Goal: Task Accomplishment & Management: Complete application form

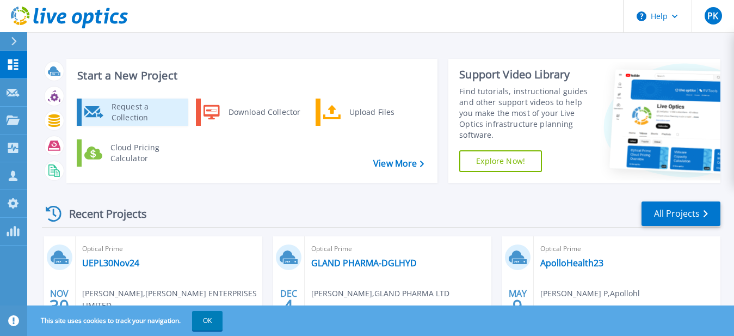
click at [171, 110] on div "Request a Collection" at bounding box center [145, 112] width 79 height 22
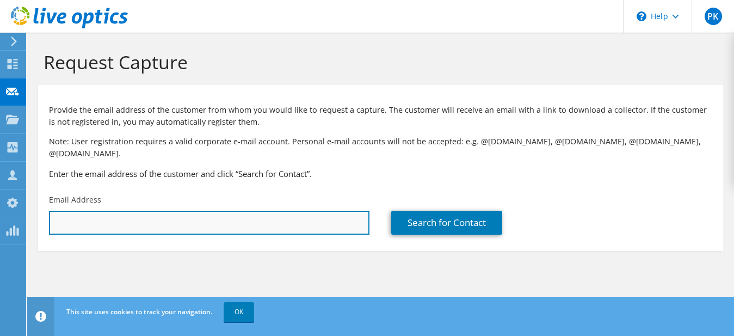
click at [156, 211] on input "text" at bounding box center [209, 223] width 320 height 24
paste input "[PERSON_NAME][EMAIL_ADDRESS][DOMAIN_NAME]"
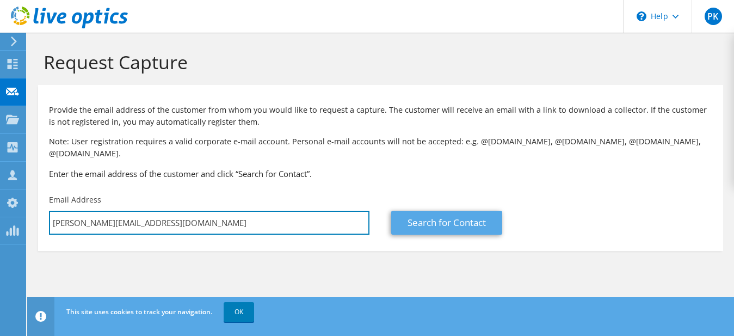
type input "[PERSON_NAME][EMAIL_ADDRESS][DOMAIN_NAME]"
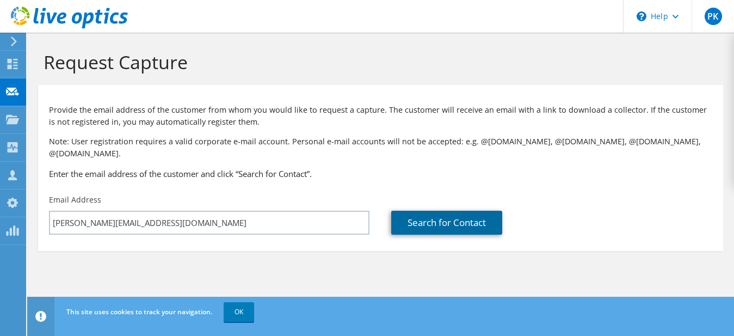
click at [443, 214] on link "Search for Contact" at bounding box center [446, 223] width 111 height 24
type input "[PERSON_NAME] (SSS), [PERSON_NAME]"
type input "kiran"
type input "reddy"
type input "[GEOGRAPHIC_DATA]"
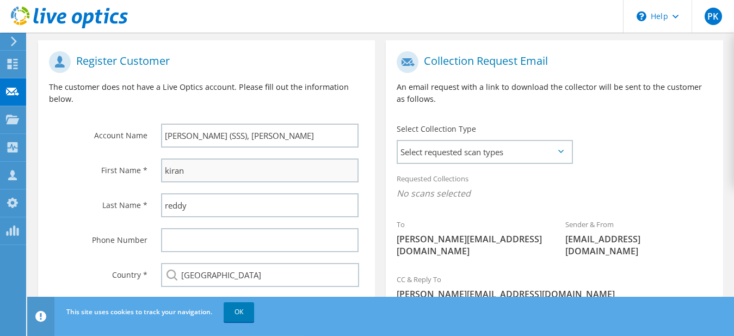
scroll to position [222, 0]
drag, startPoint x: 200, startPoint y: 157, endPoint x: 156, endPoint y: 163, distance: 43.9
click at [161, 163] on input "kiran" at bounding box center [260, 170] width 198 height 24
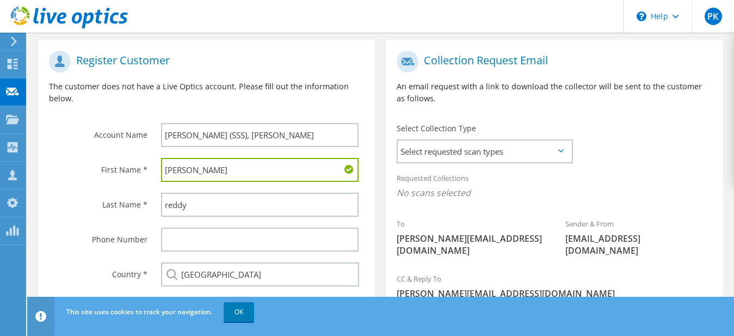
type input "[PERSON_NAME]"
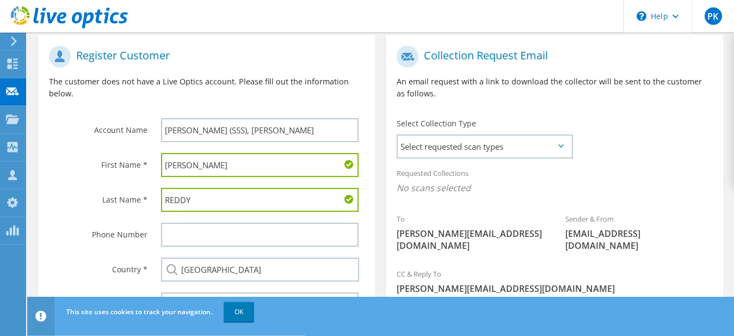
scroll to position [172, 0]
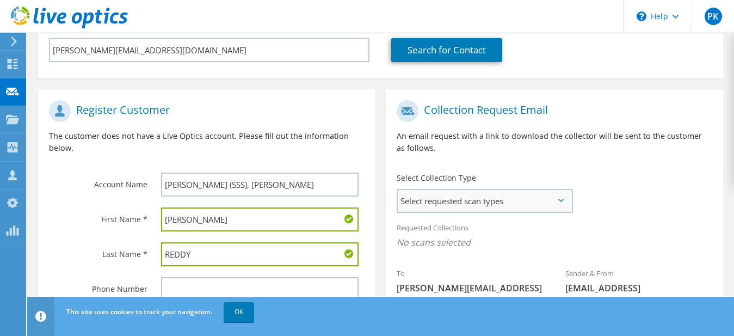
type input "REDDY"
click at [547, 190] on span "Select requested scan types" at bounding box center [484, 201] width 173 height 22
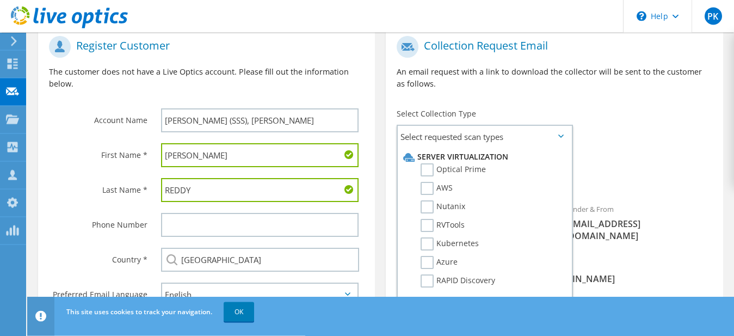
scroll to position [283, 0]
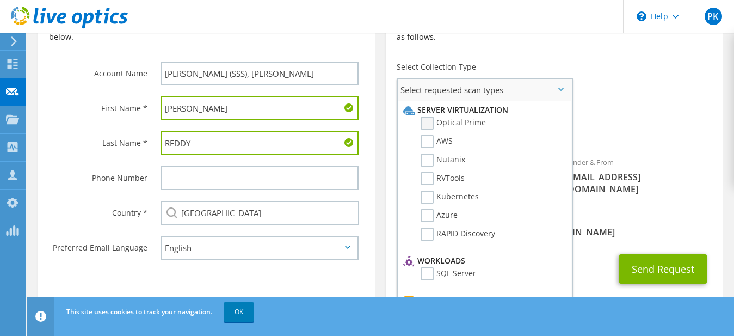
click at [431, 116] on label "Optical Prime" at bounding box center [453, 122] width 65 height 13
click at [0, 0] on input "Optical Prime" at bounding box center [0, 0] width 0 height 0
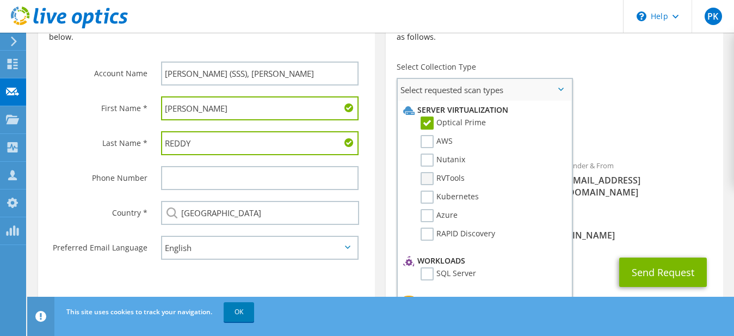
click at [429, 172] on label "RVTools" at bounding box center [443, 178] width 44 height 13
click at [0, 0] on input "RVTools" at bounding box center [0, 0] width 0 height 0
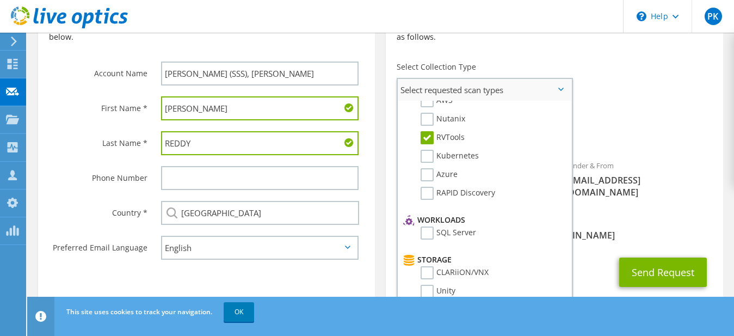
scroll to position [55, 0]
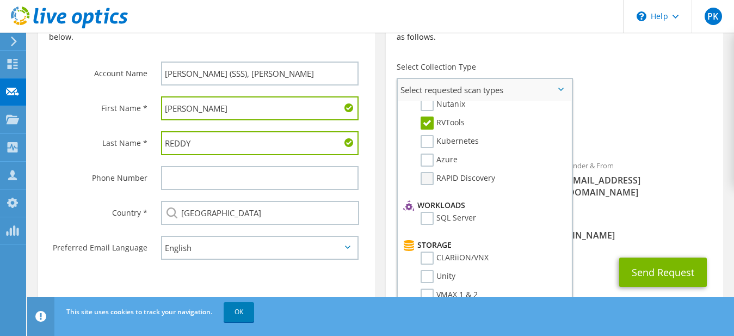
click at [424, 172] on label "RAPID Discovery" at bounding box center [458, 178] width 75 height 13
click at [0, 0] on input "RAPID Discovery" at bounding box center [0, 0] width 0 height 0
click at [430, 212] on label "SQL Server" at bounding box center [448, 218] width 55 height 13
click at [0, 0] on input "SQL Server" at bounding box center [0, 0] width 0 height 0
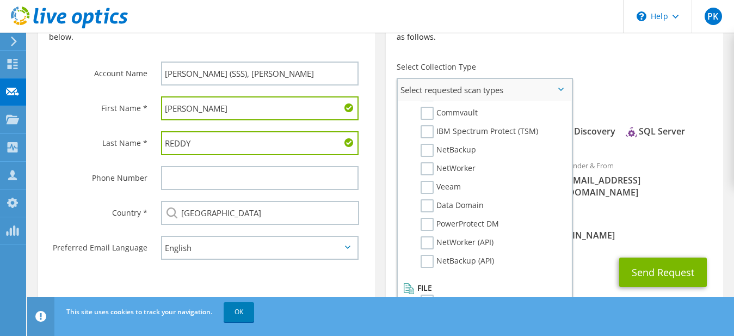
scroll to position [287, 0]
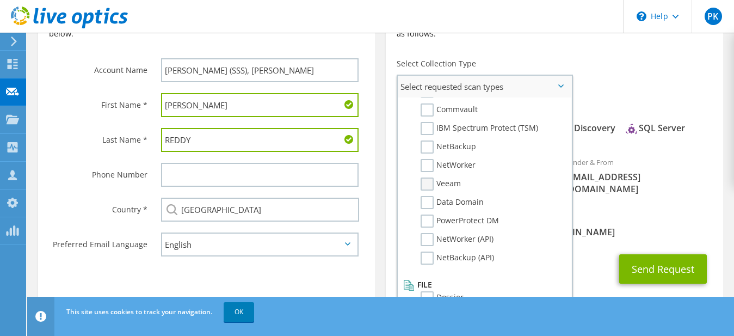
click at [432, 177] on label "Veeam" at bounding box center [441, 183] width 40 height 13
click at [0, 0] on input "Veeam" at bounding box center [0, 0] width 0 height 0
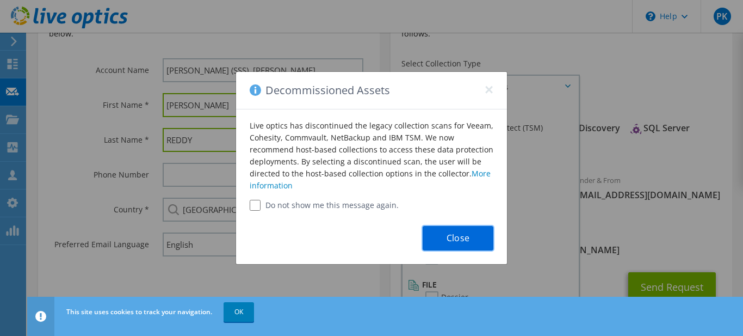
click at [470, 234] on button "Close" at bounding box center [458, 238] width 71 height 24
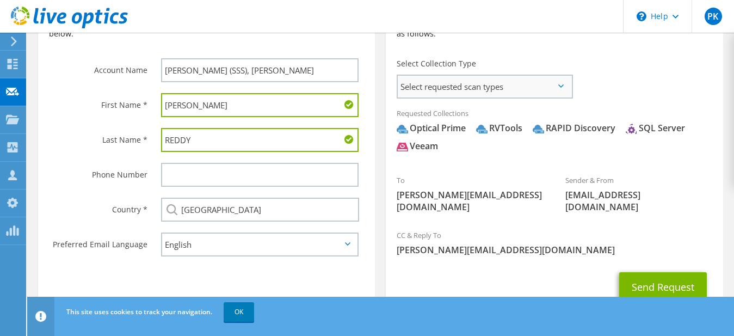
click at [486, 80] on span "Select requested scan types" at bounding box center [484, 87] width 173 height 22
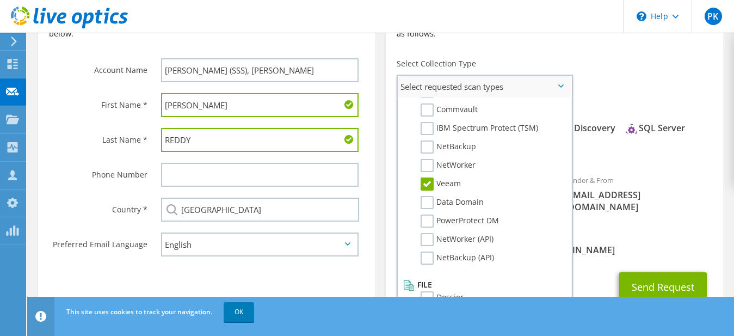
click at [429, 177] on label "Veeam" at bounding box center [441, 183] width 40 height 13
click at [0, 0] on input "Veeam" at bounding box center [0, 0] width 0 height 0
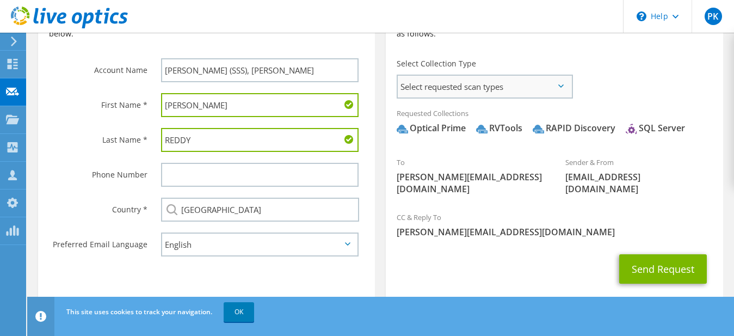
click at [554, 76] on span "Select requested scan types" at bounding box center [484, 87] width 173 height 22
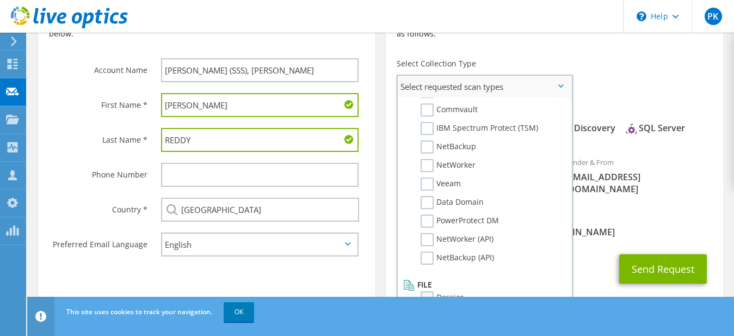
click at [430, 291] on label "Dossier" at bounding box center [442, 297] width 43 height 13
click at [0, 0] on input "Dossier" at bounding box center [0, 0] width 0 height 0
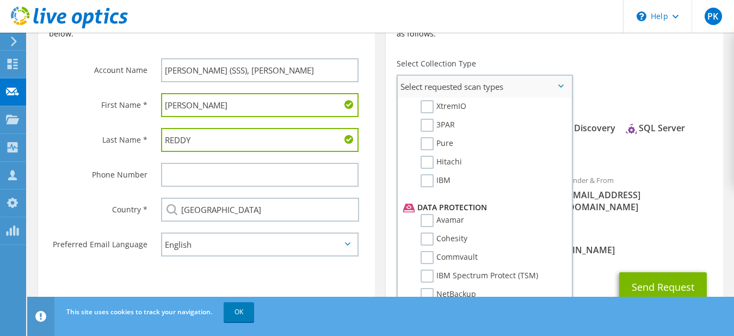
scroll to position [480, 0]
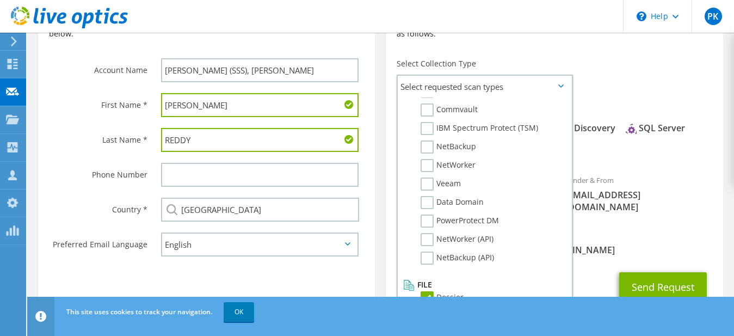
click at [610, 224] on div "CC & Reply To [PERSON_NAME][EMAIL_ADDRESS][DOMAIN_NAME]" at bounding box center [554, 243] width 337 height 38
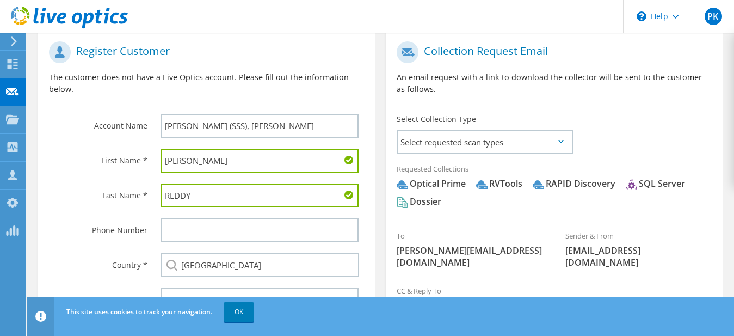
scroll to position [305, 0]
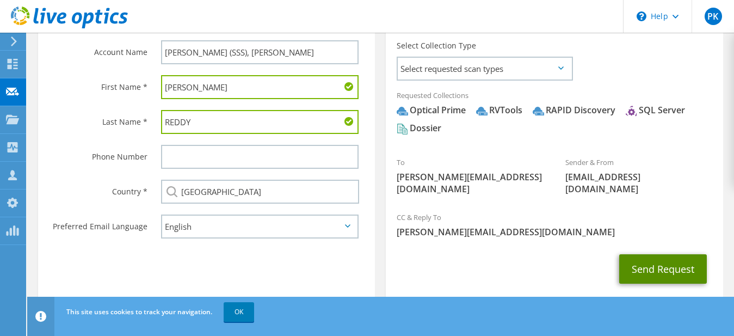
click at [633, 254] on button "Send Request" at bounding box center [663, 268] width 88 height 29
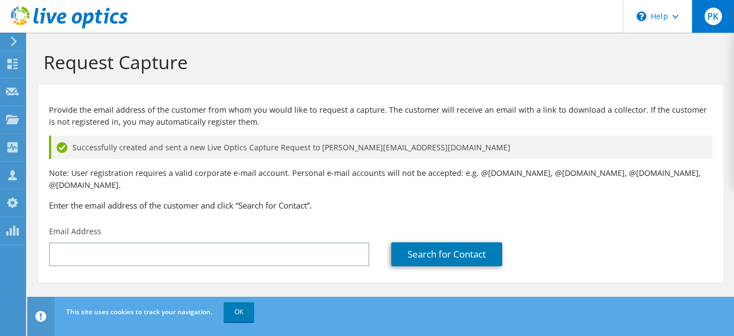
click at [711, 15] on span "PK" at bounding box center [713, 16] width 17 height 17
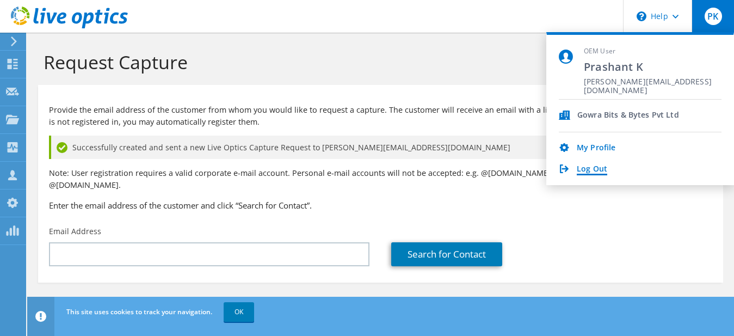
click at [590, 171] on link "Log Out" at bounding box center [592, 169] width 30 height 10
